Goal: Information Seeking & Learning: Learn about a topic

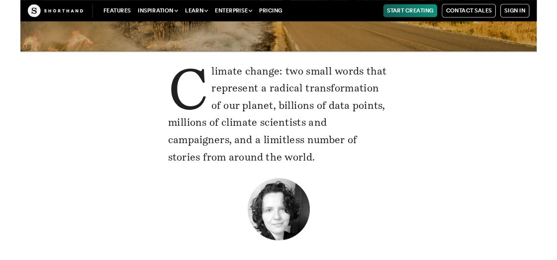
scroll to position [163, 0]
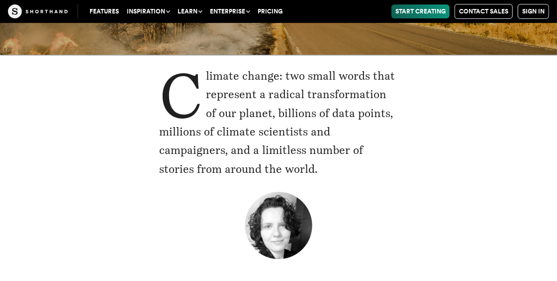
click at [220, 72] on p "Climate change: two small words that represent a radical transformation of our …" at bounding box center [278, 122] width 239 height 111
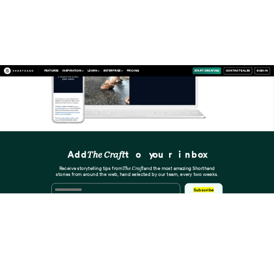
scroll to position [10587, 0]
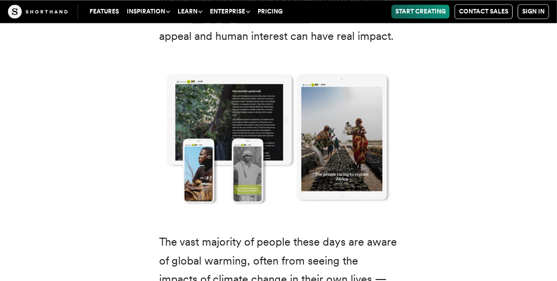
scroll to position [1459, 0]
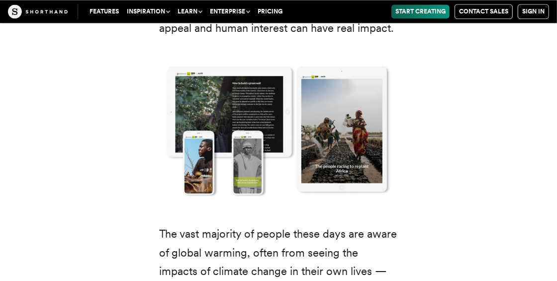
drag, startPoint x: 332, startPoint y: 175, endPoint x: 258, endPoint y: 157, distance: 75.9
click at [258, 157] on img at bounding box center [278, 129] width 279 height 161
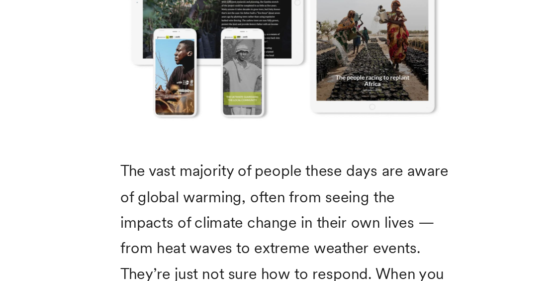
click at [274, 177] on img at bounding box center [278, 96] width 279 height 161
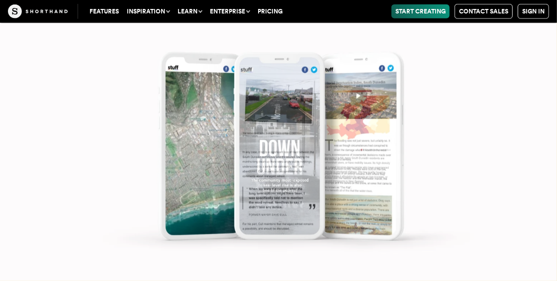
scroll to position [5373, 0]
click at [274, 175] on img at bounding box center [278, 140] width 557 height 281
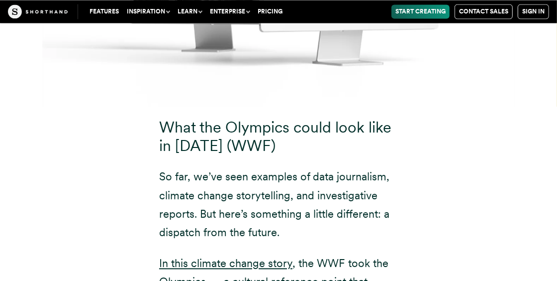
scroll to position [10575, 0]
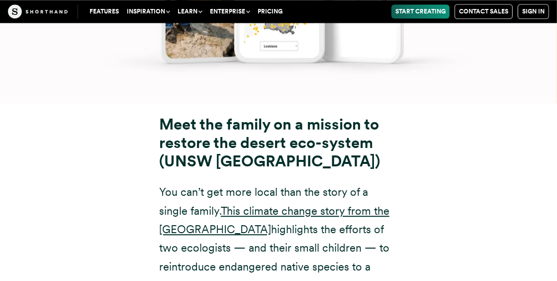
scroll to position [8651, 0]
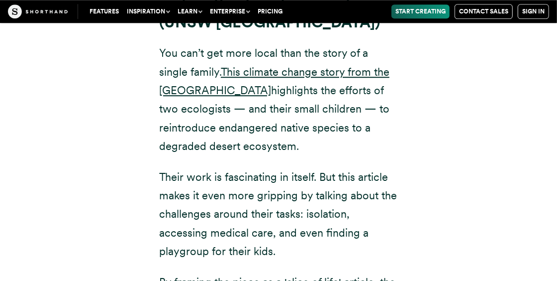
scroll to position [8792, 0]
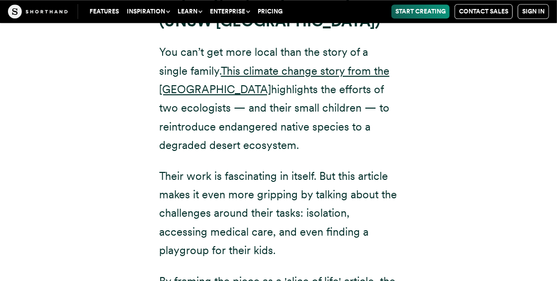
click at [274, 167] on div "Meet the family on a mission to restore the desert eco-system (UNSW [GEOGRAPHIC…" at bounding box center [278, 161] width 557 height 394
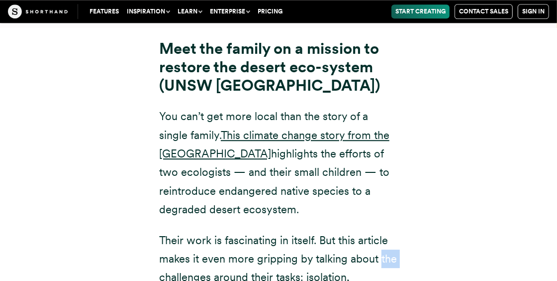
scroll to position [8727, 0]
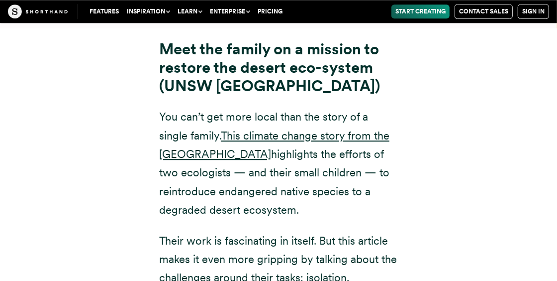
click at [249, 109] on p "You can’t get more local than the story of a single family. This climate change…" at bounding box center [278, 162] width 239 height 111
click at [253, 129] on link "This climate change story from the [GEOGRAPHIC_DATA]" at bounding box center [274, 144] width 230 height 31
